Goal: Task Accomplishment & Management: Use online tool/utility

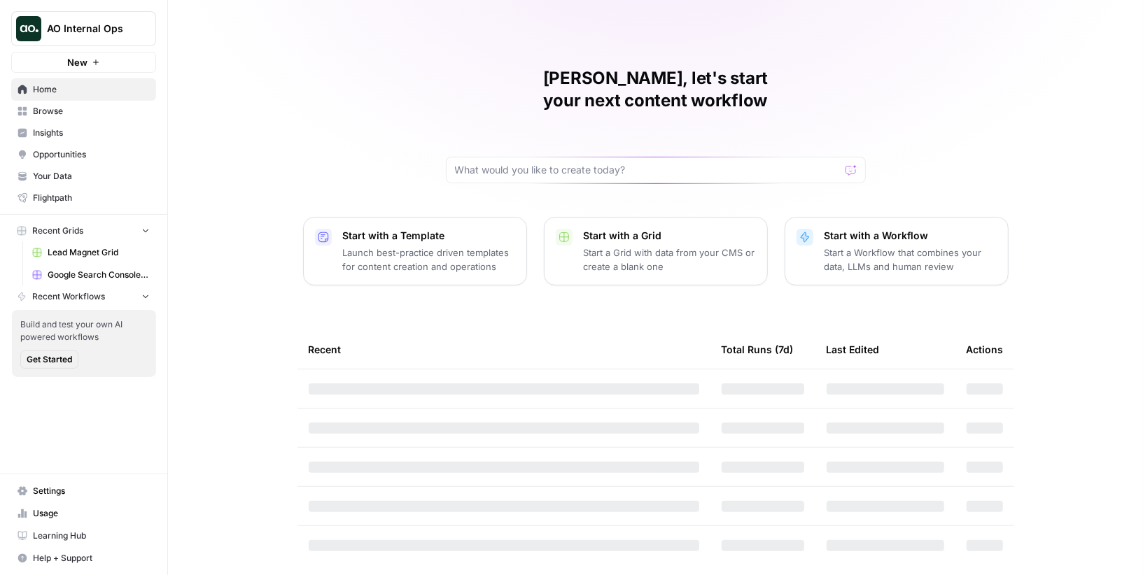
click at [98, 115] on span "Browse" at bounding box center [91, 111] width 117 height 13
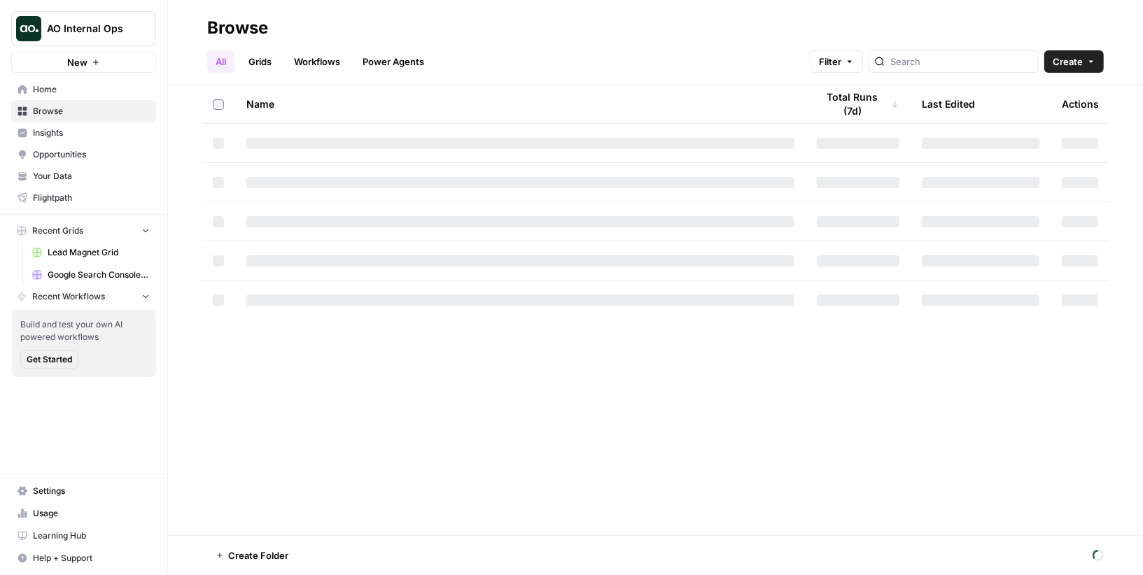
click at [115, 22] on span "AO Internal Ops" at bounding box center [89, 29] width 85 height 14
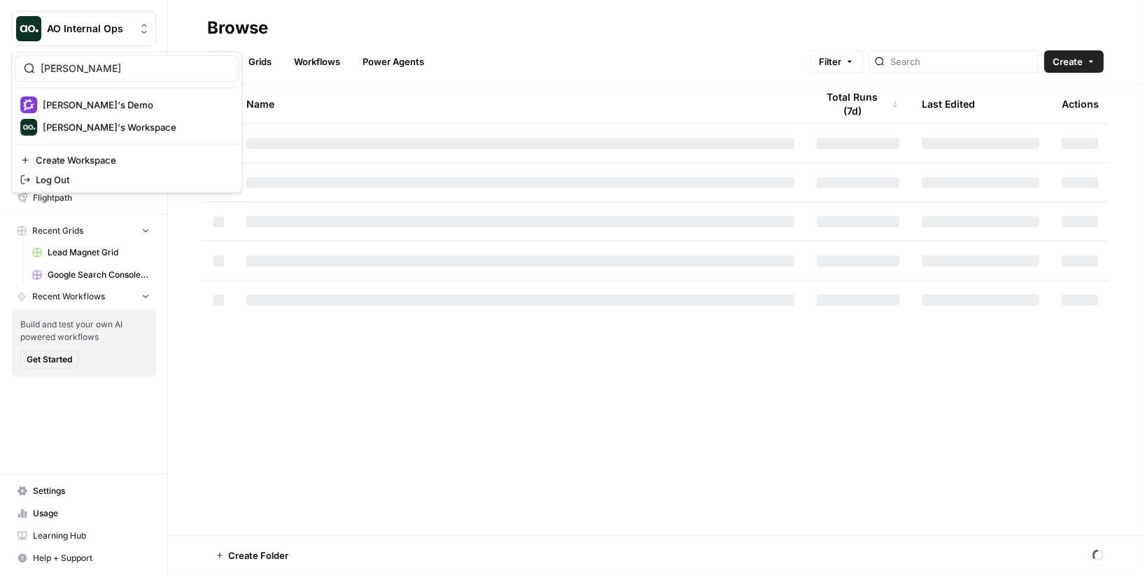
type input "[PERSON_NAME]"
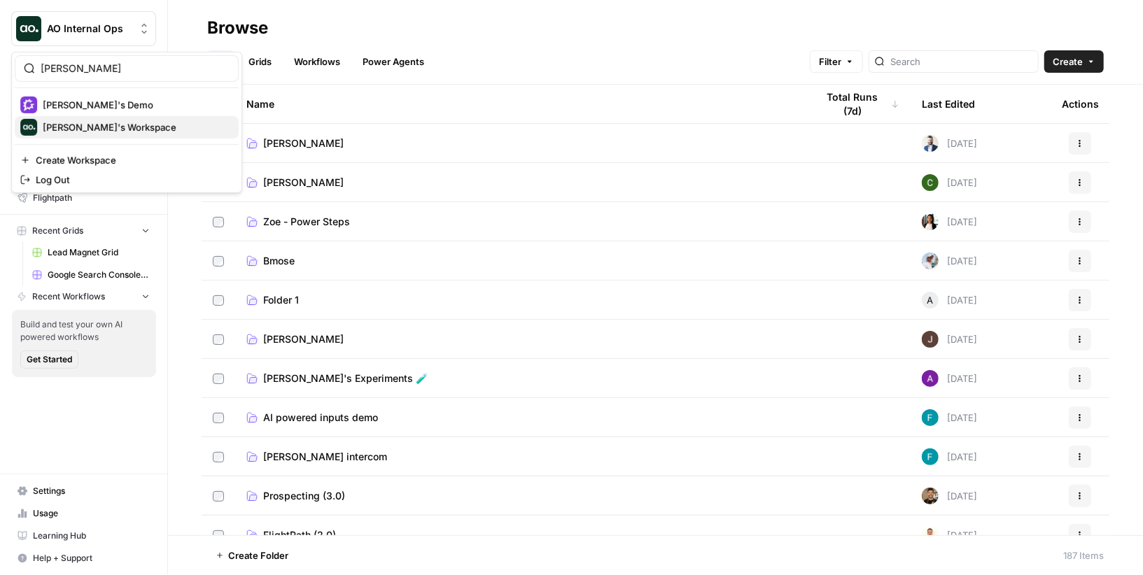
click at [106, 125] on span "[PERSON_NAME]'s Workspace" at bounding box center [135, 127] width 185 height 14
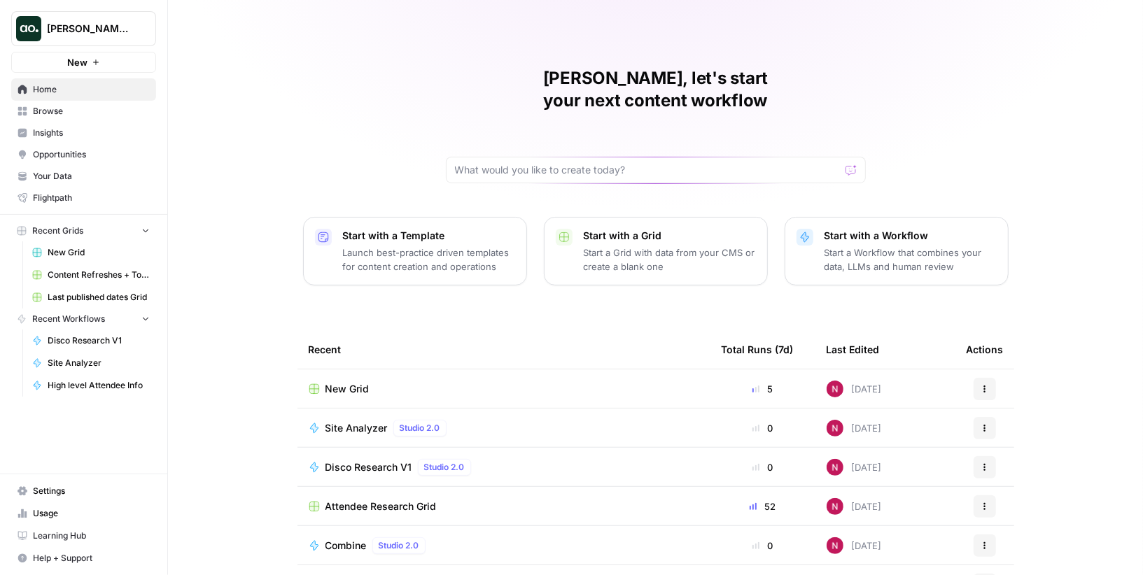
scroll to position [67, 0]
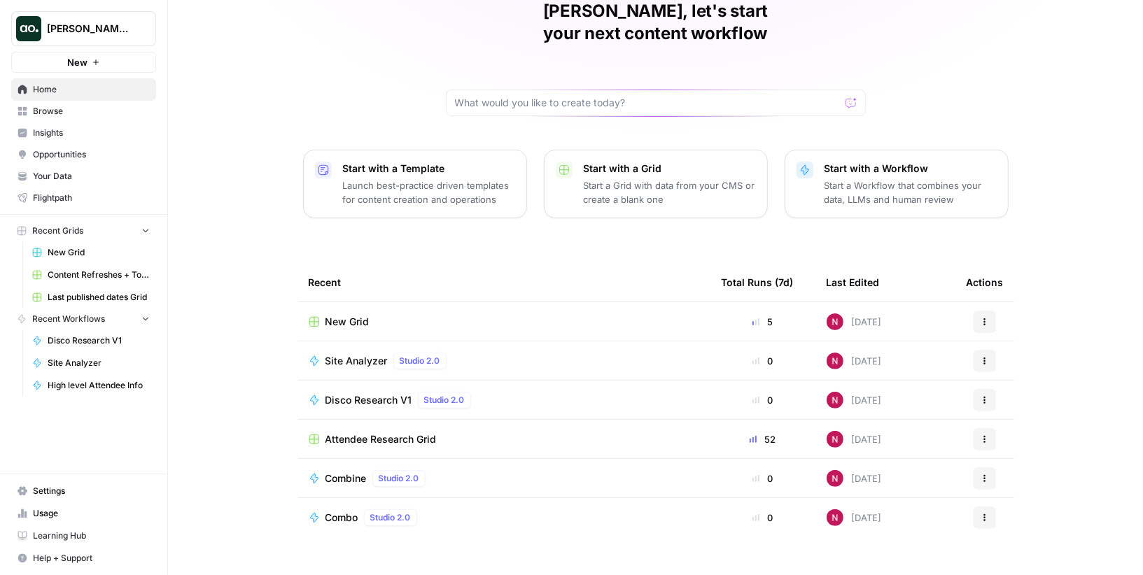
click at [71, 106] on span "Browse" at bounding box center [91, 111] width 117 height 13
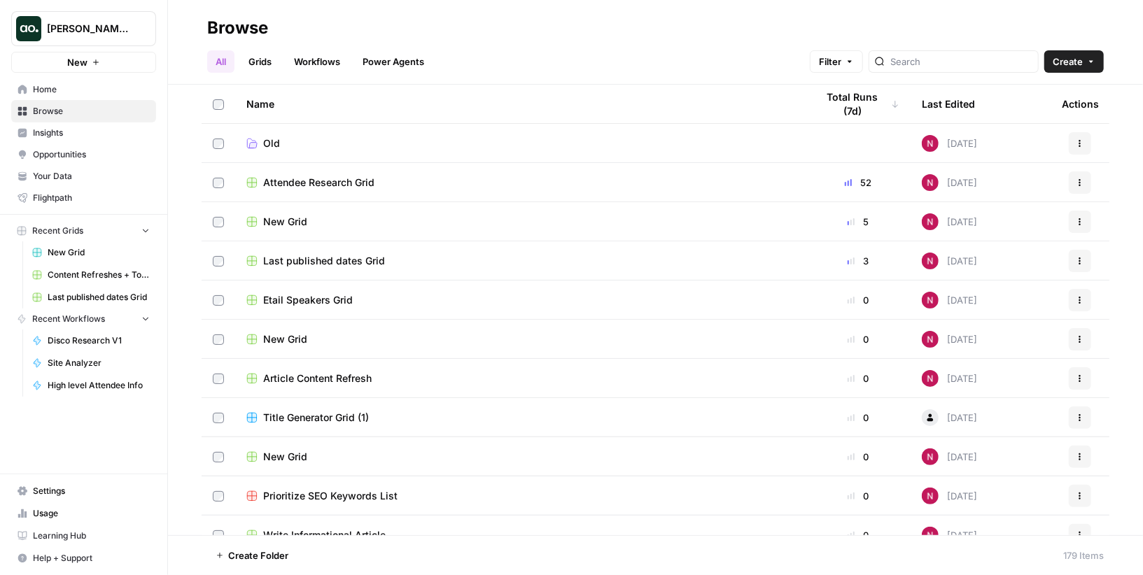
click at [314, 264] on span "Last published dates Grid" at bounding box center [324, 261] width 122 height 14
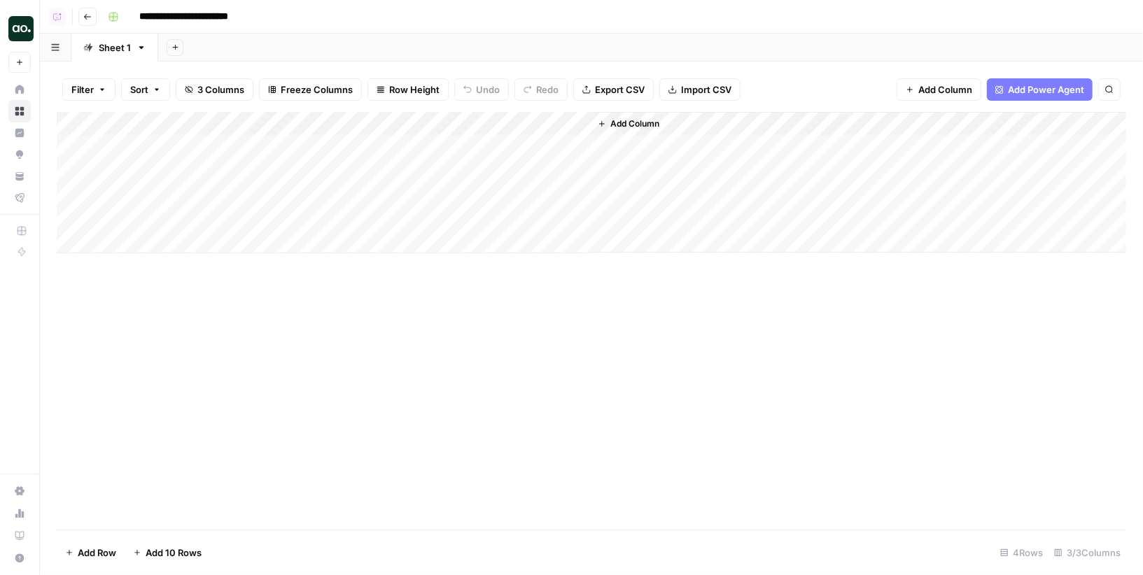
click at [167, 192] on div "Add Column" at bounding box center [592, 182] width 1070 height 141
type textarea "**********"
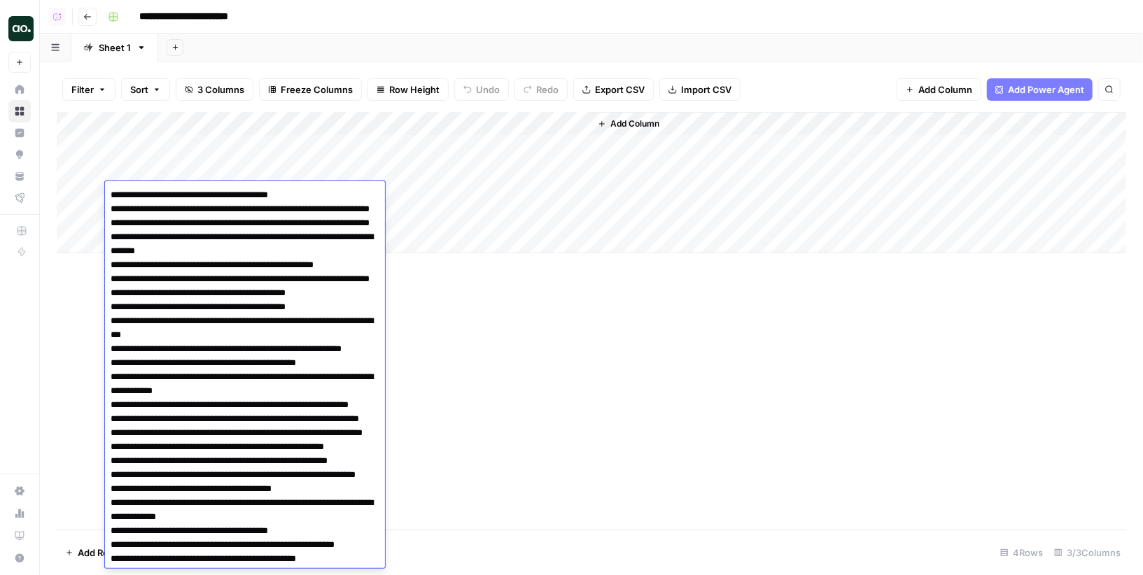
scroll to position [17890, 0]
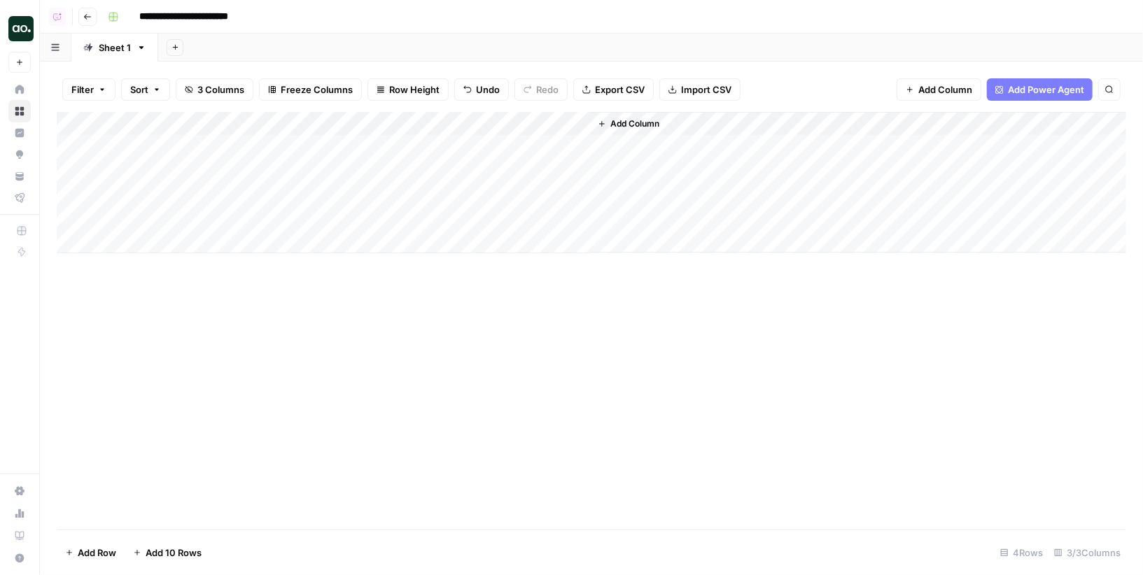
click at [377, 198] on div "Add Column" at bounding box center [592, 182] width 1070 height 141
click at [233, 214] on div "Add Column" at bounding box center [592, 182] width 1070 height 141
type textarea "**********"
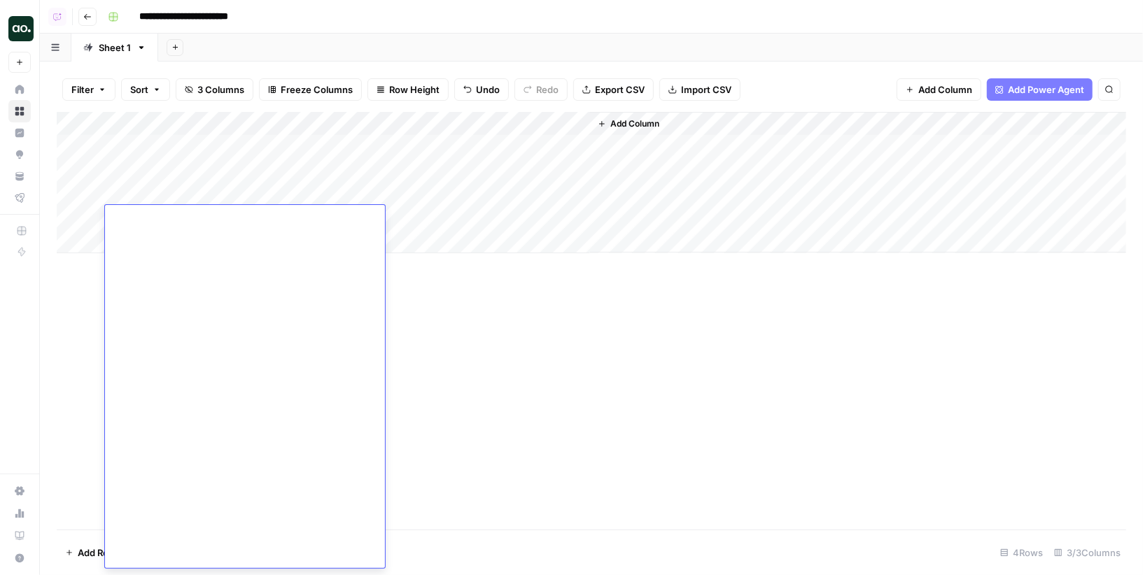
click at [409, 216] on div "Add Column" at bounding box center [592, 182] width 1070 height 141
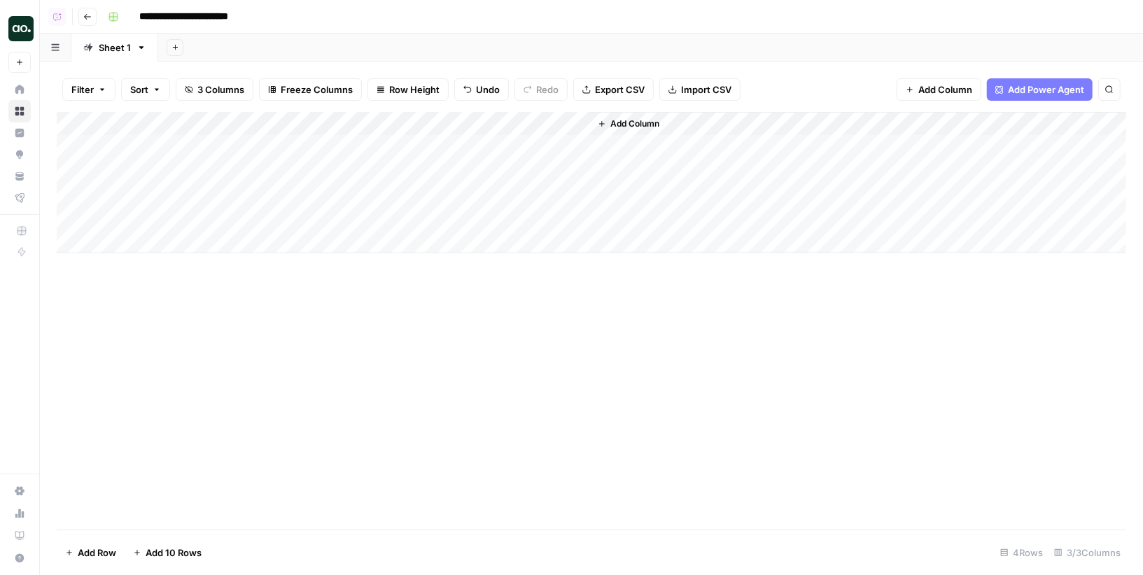
click at [90, 17] on icon "button" at bounding box center [87, 17] width 8 height 8
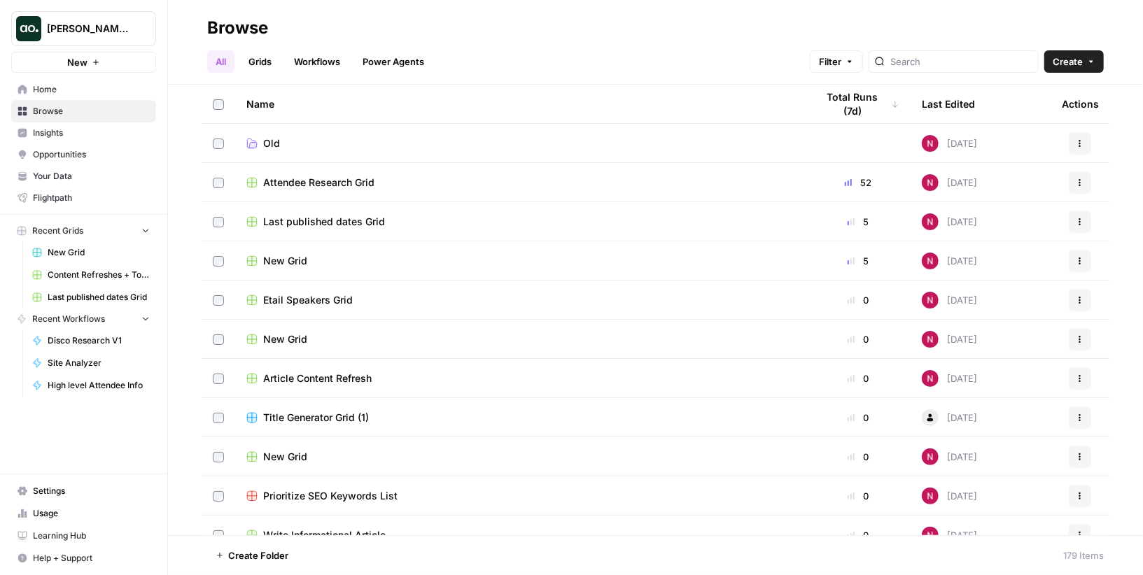
click at [283, 254] on span "New Grid" at bounding box center [285, 261] width 44 height 14
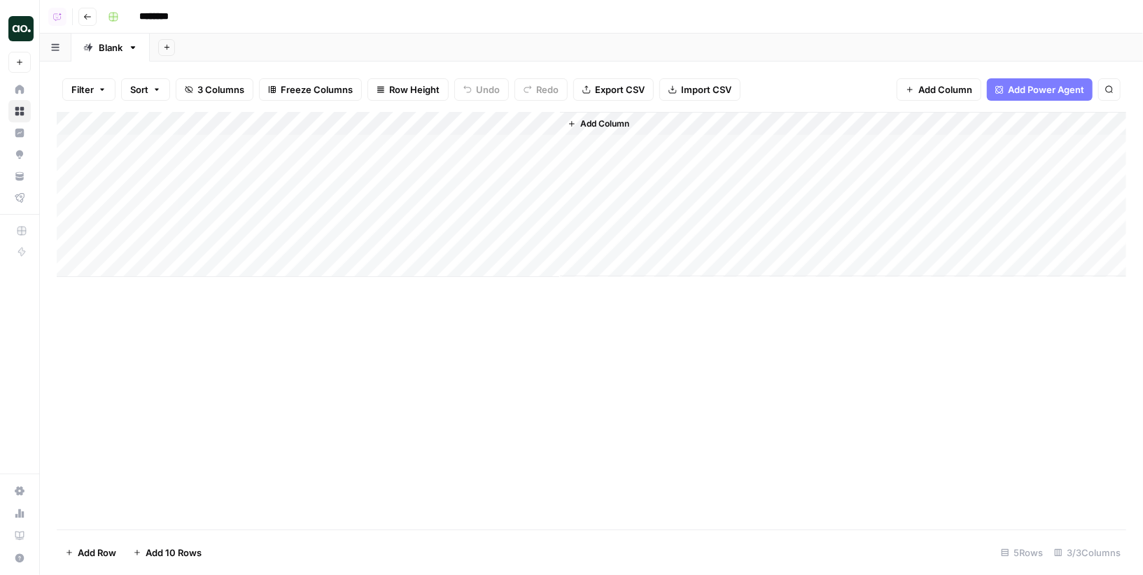
click at [544, 242] on div "Add Column" at bounding box center [592, 194] width 1070 height 165
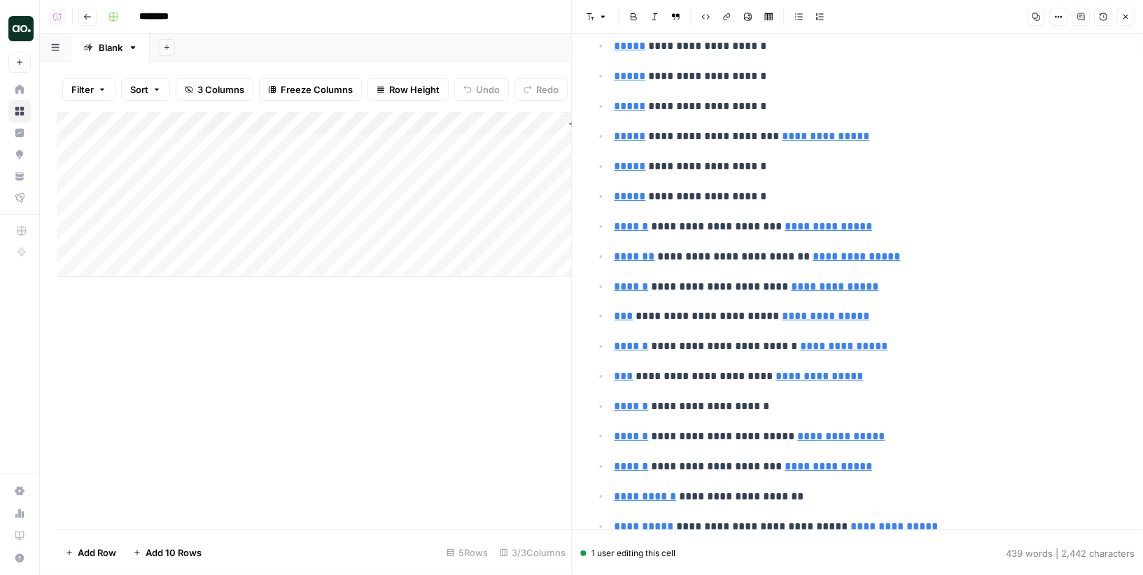
scroll to position [878, 0]
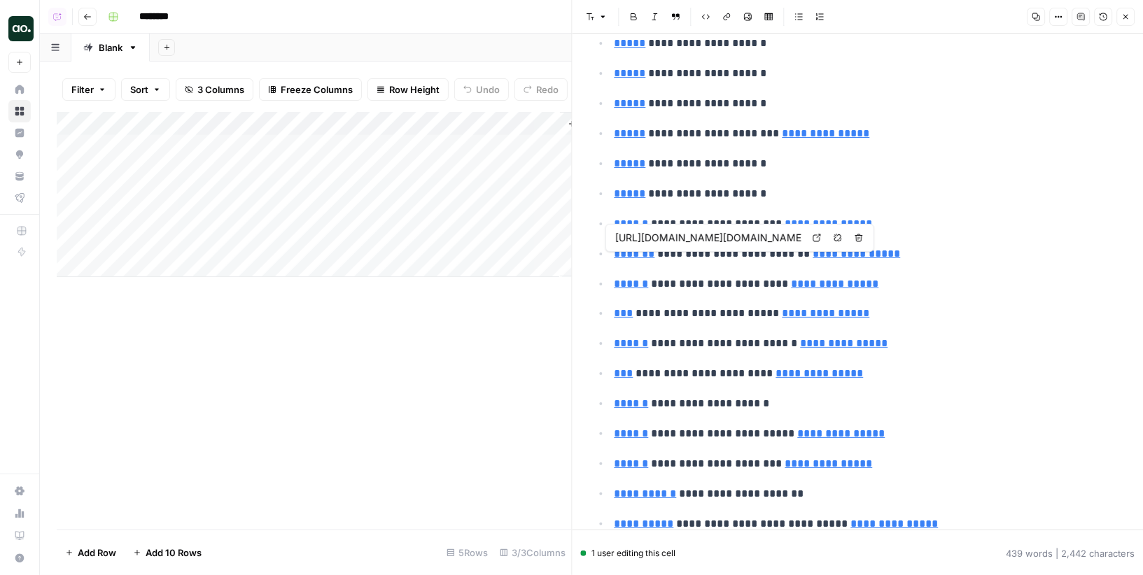
click at [816, 239] on icon at bounding box center [817, 238] width 8 height 8
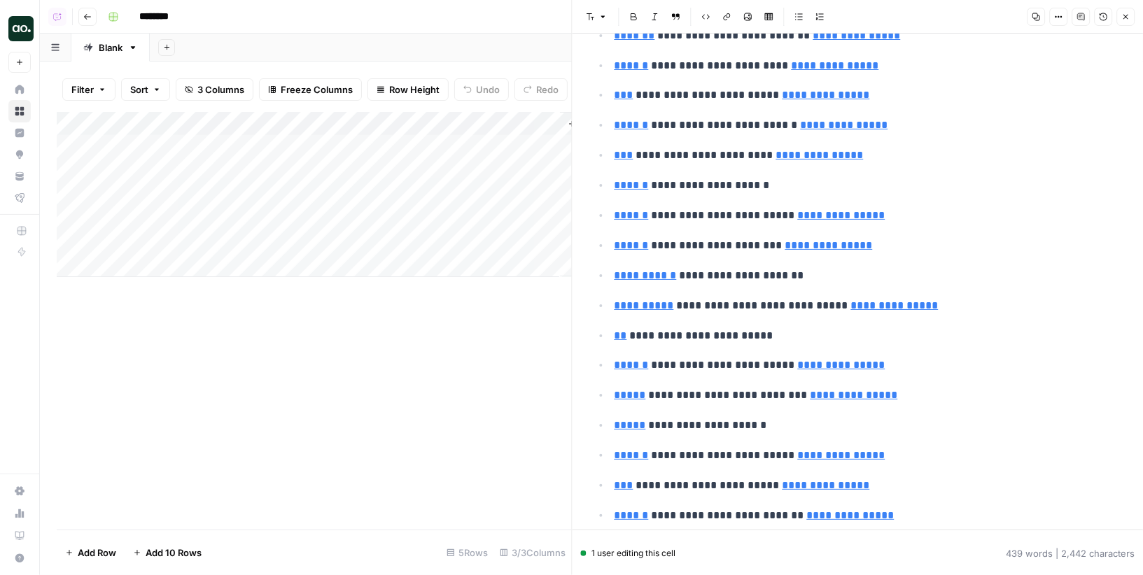
scroll to position [1097, 0]
click at [820, 284] on link "Open in a new tab" at bounding box center [817, 290] width 18 height 18
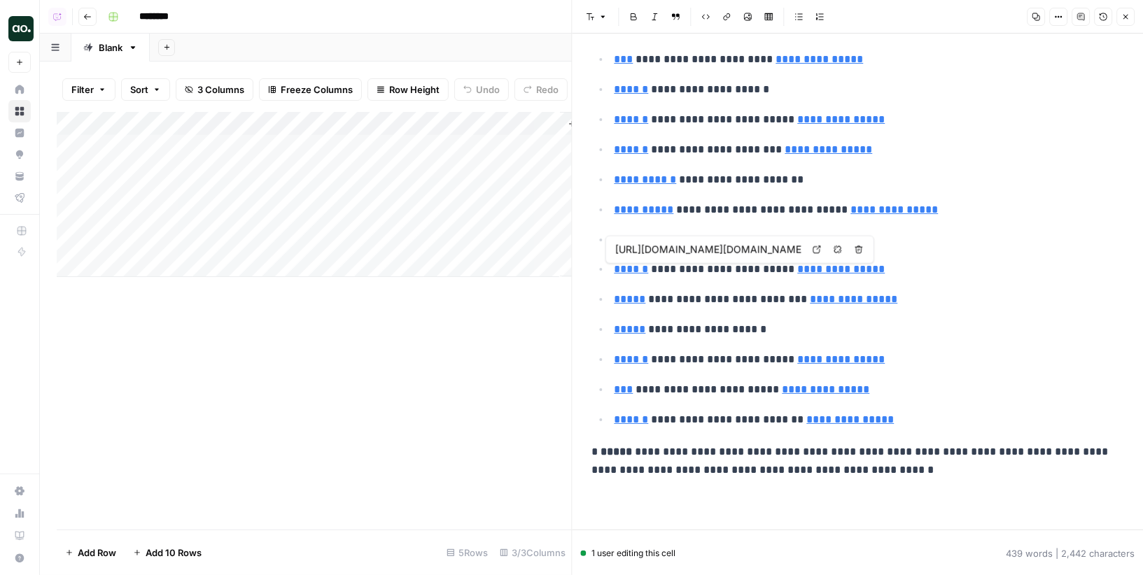
type input "https://www.semrush.com/analytics/organic/pages/?sortField=positions&db=us&q=ww…"
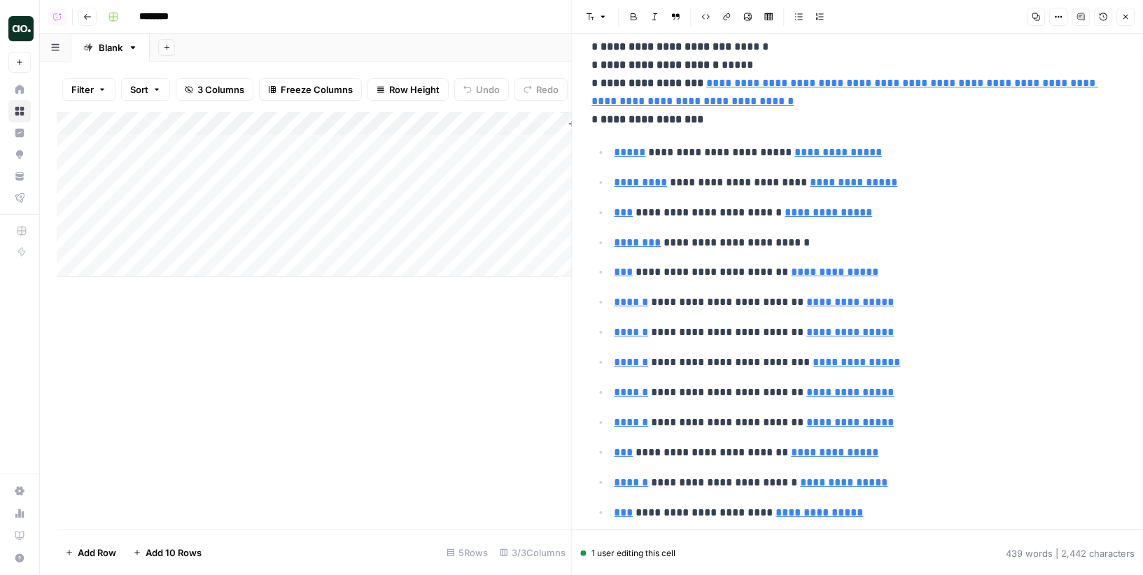
scroll to position [77, 0]
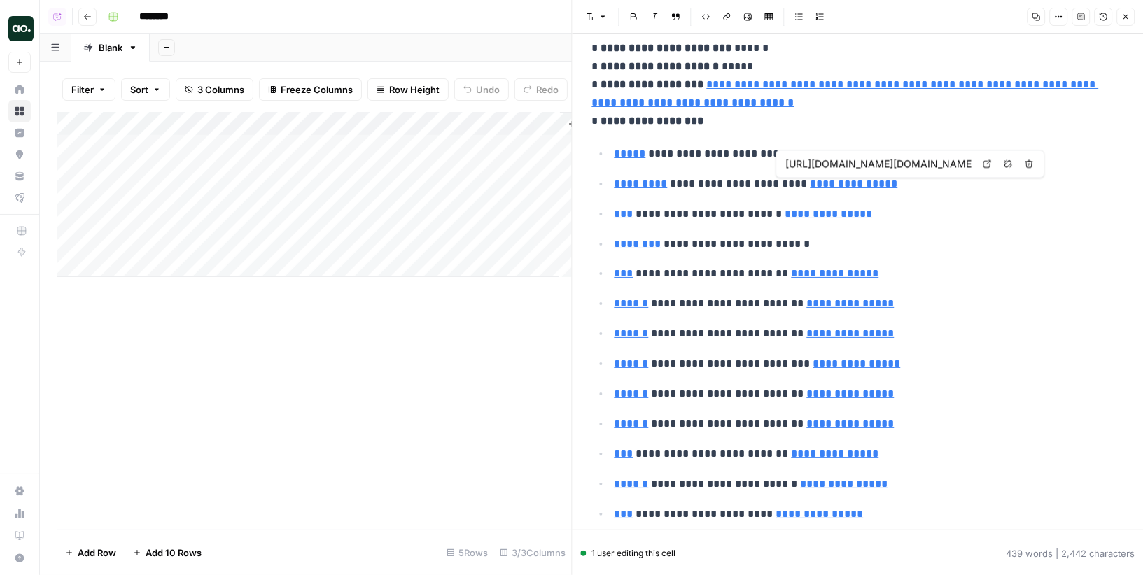
type input "https://www.semrush.com/analytics/overview/?db=us&q=websites.godaddy.com%2Fblob…"
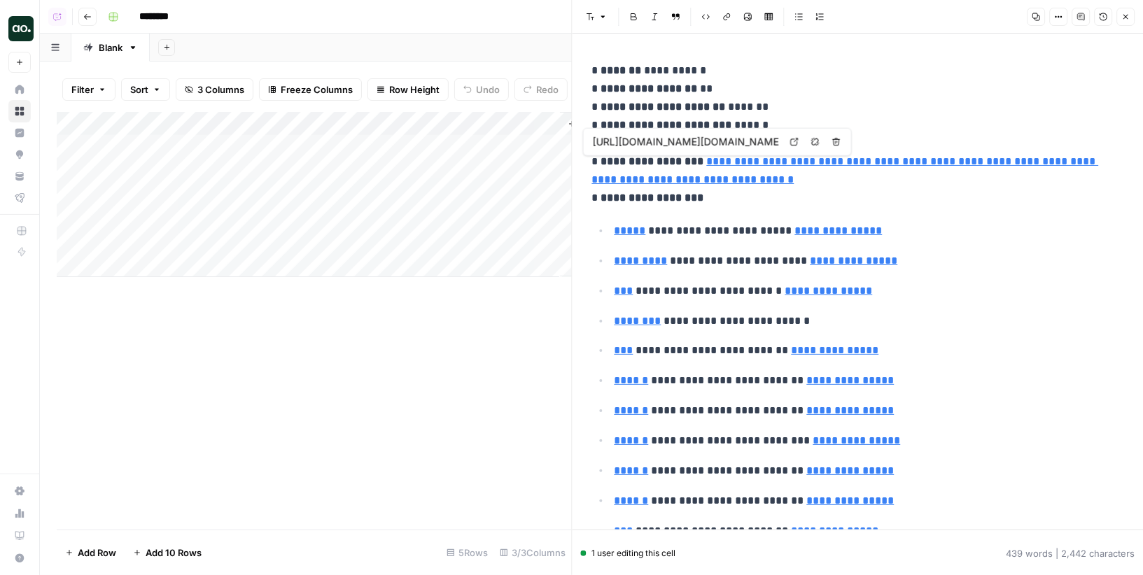
click at [145, 263] on div "Add Column" at bounding box center [314, 194] width 515 height 165
click at [239, 263] on textarea at bounding box center [217, 267] width 224 height 20
paste textarea "**********"
type textarea "**********"
click at [354, 344] on div "Add Column" at bounding box center [314, 321] width 515 height 418
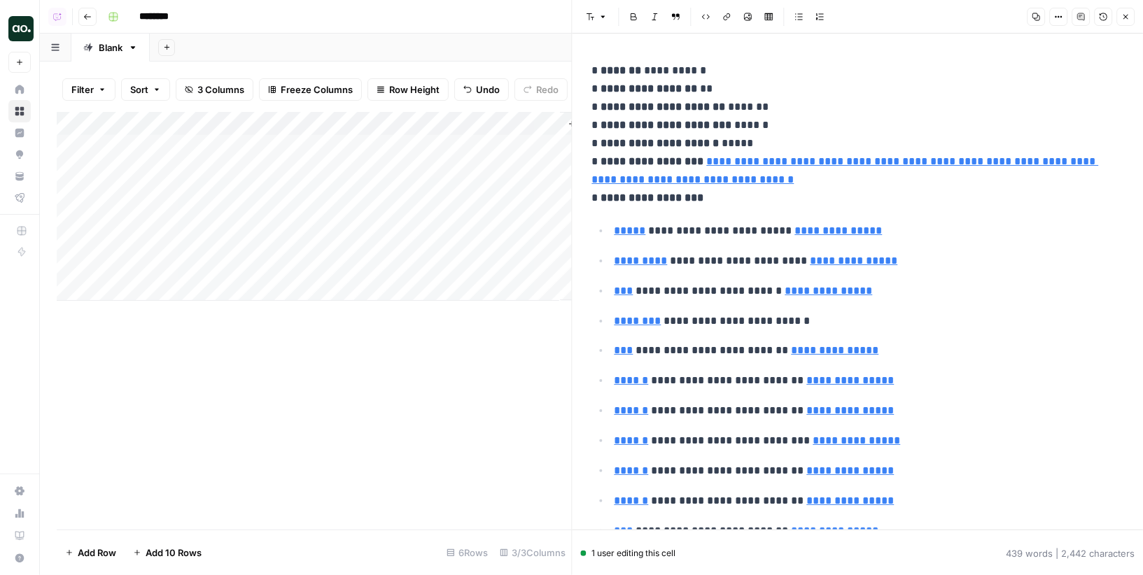
click at [373, 264] on div "Add Column" at bounding box center [314, 206] width 515 height 189
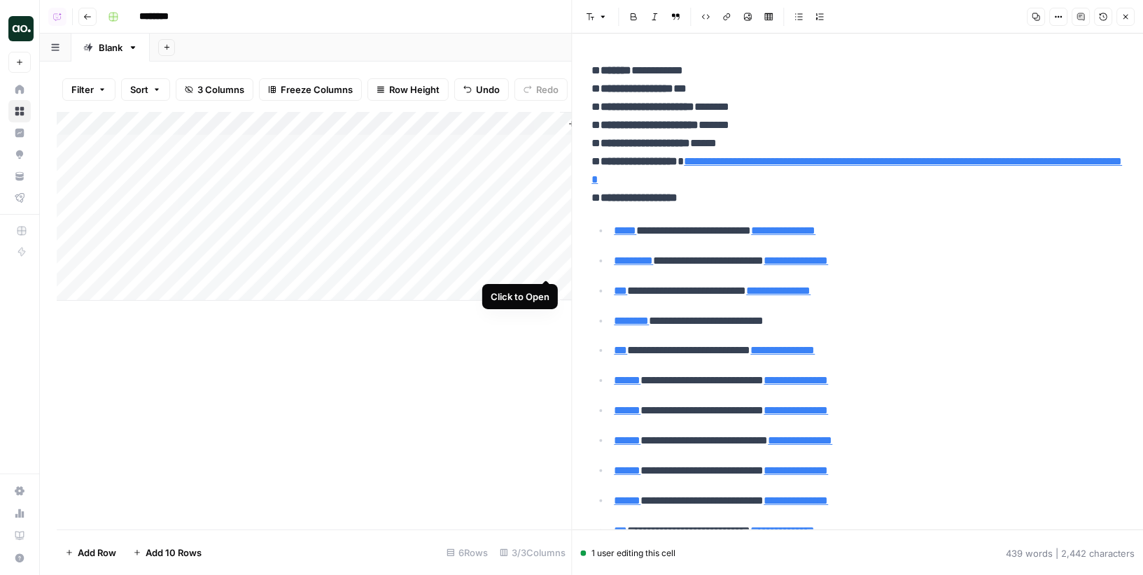
click at [548, 264] on div "Add Column" at bounding box center [314, 206] width 515 height 189
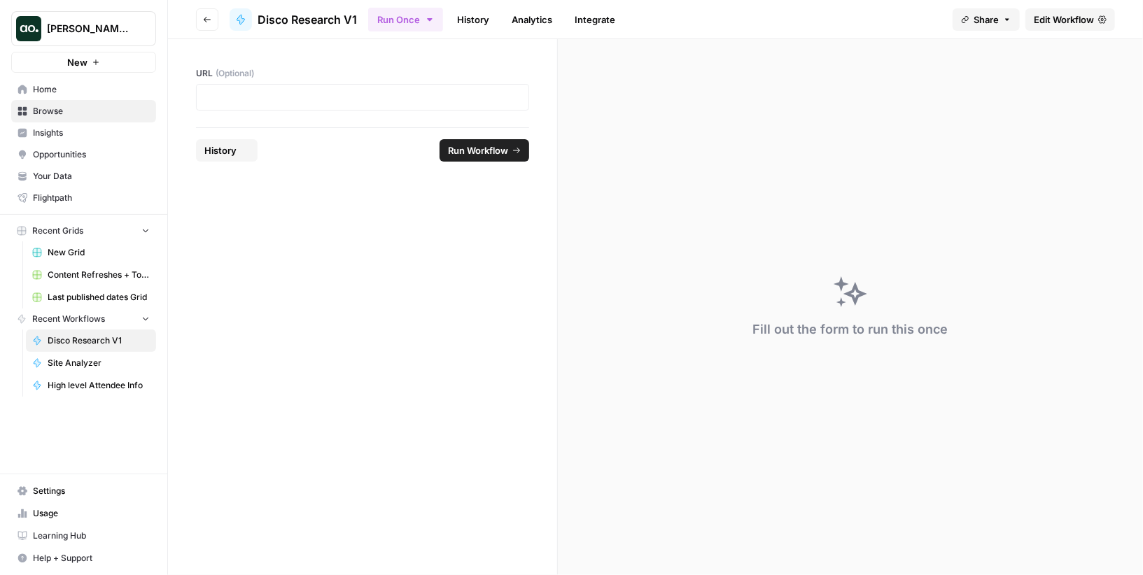
click at [267, 109] on div at bounding box center [362, 97] width 333 height 27
click at [271, 104] on div at bounding box center [362, 97] width 333 height 27
click at [480, 145] on span "Run Workflow" at bounding box center [478, 151] width 60 height 14
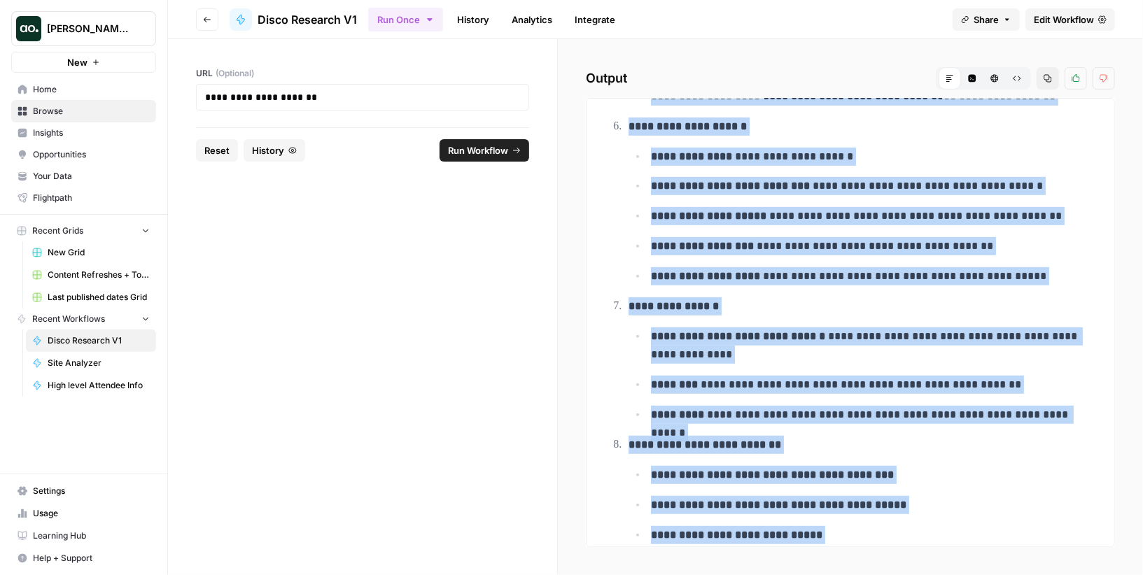
scroll to position [704, 0]
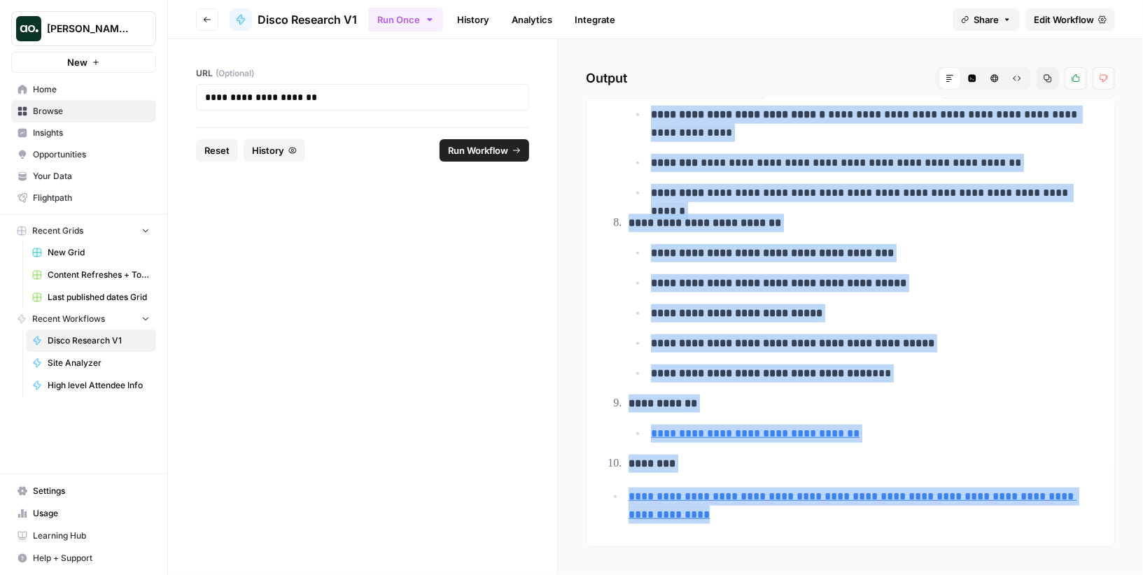
drag, startPoint x: 630, startPoint y: 136, endPoint x: 954, endPoint y: 517, distance: 500.1
copy div "**********"
